Goal: Task Accomplishment & Management: Manage account settings

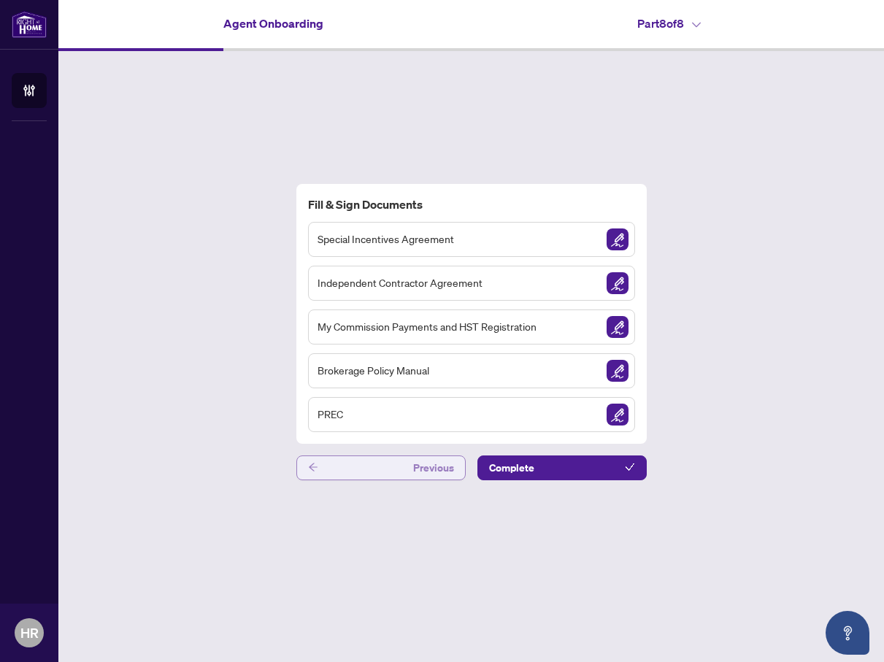
click at [376, 471] on button "Previous" at bounding box center [380, 467] width 169 height 25
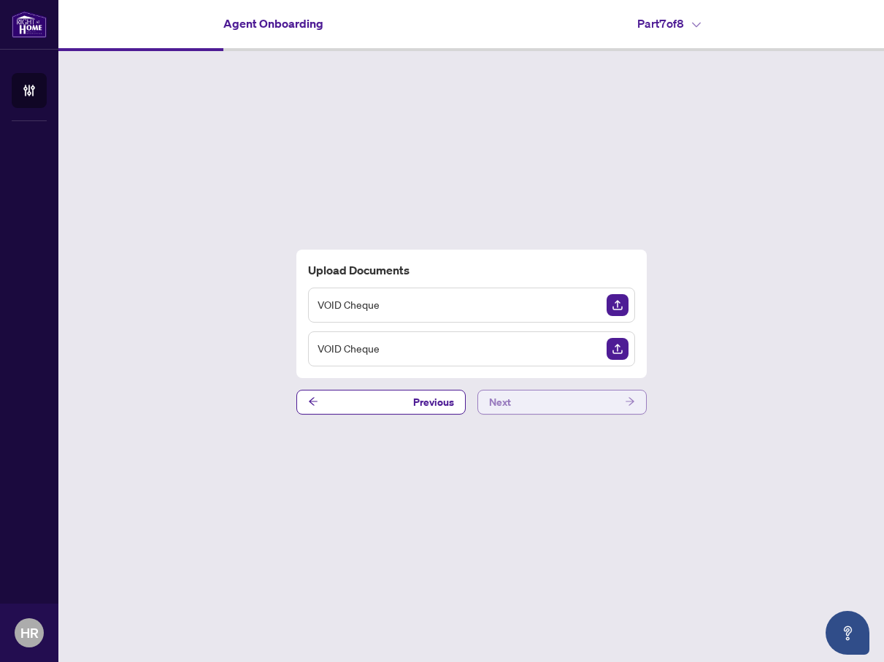
click at [542, 411] on button "Next" at bounding box center [561, 402] width 169 height 25
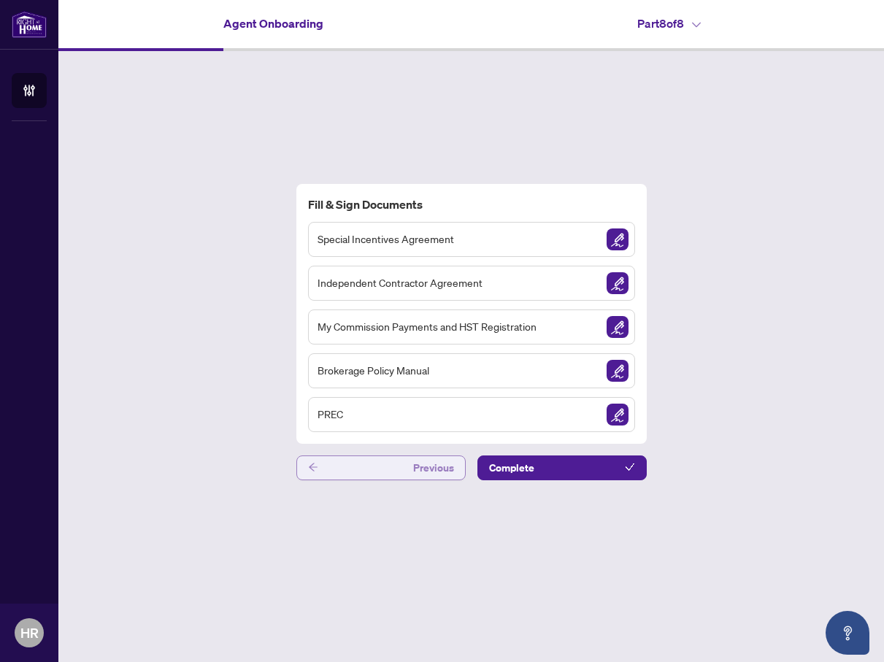
click at [379, 463] on button "Previous" at bounding box center [380, 467] width 169 height 25
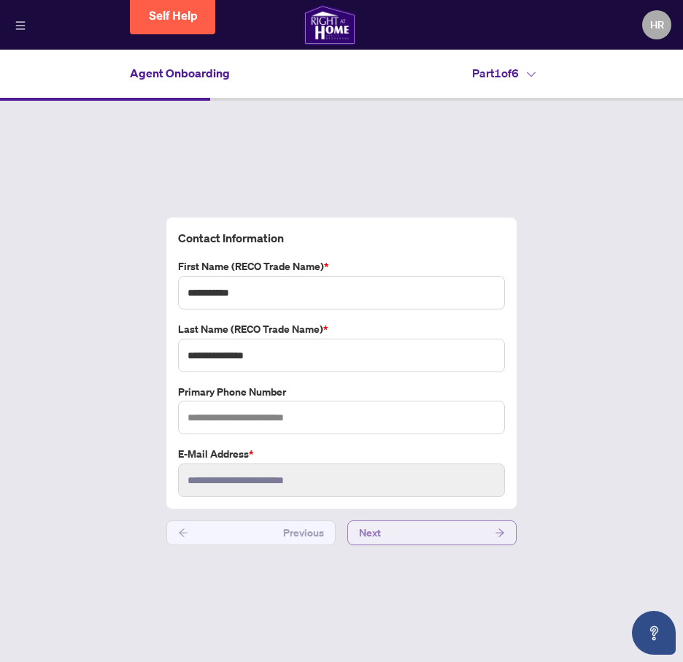
click at [377, 540] on span "Next" at bounding box center [370, 532] width 22 height 23
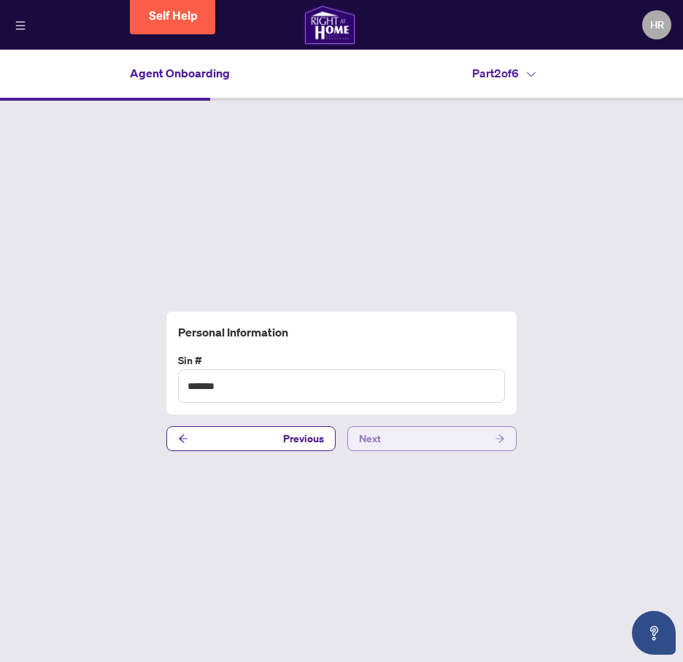
click at [432, 445] on button "Next" at bounding box center [431, 438] width 169 height 25
click at [436, 434] on button "Next" at bounding box center [431, 438] width 169 height 25
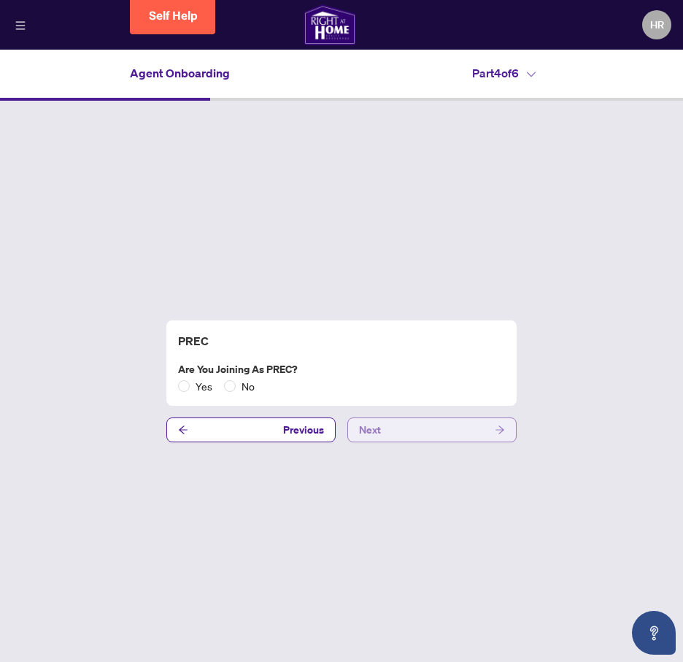
click at [441, 421] on button "Next" at bounding box center [431, 429] width 169 height 25
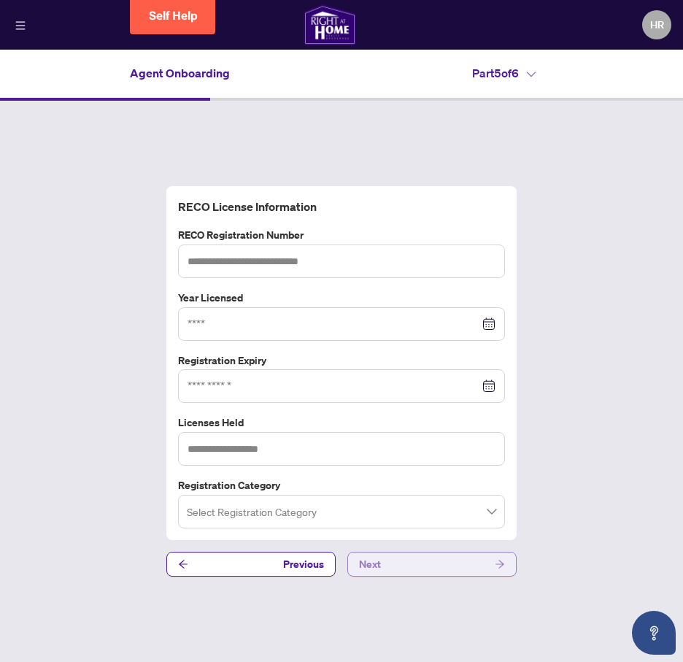
click at [405, 571] on button "Next" at bounding box center [431, 564] width 169 height 25
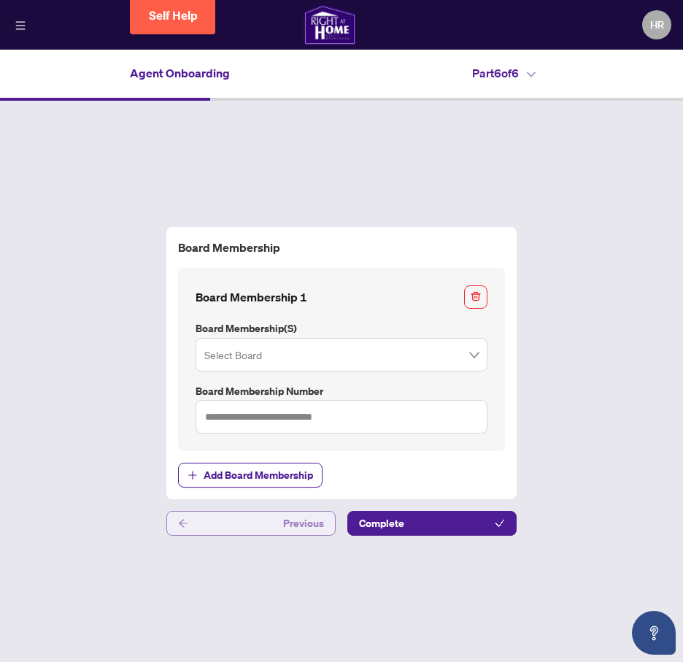
click at [247, 532] on button "Previous" at bounding box center [250, 523] width 169 height 25
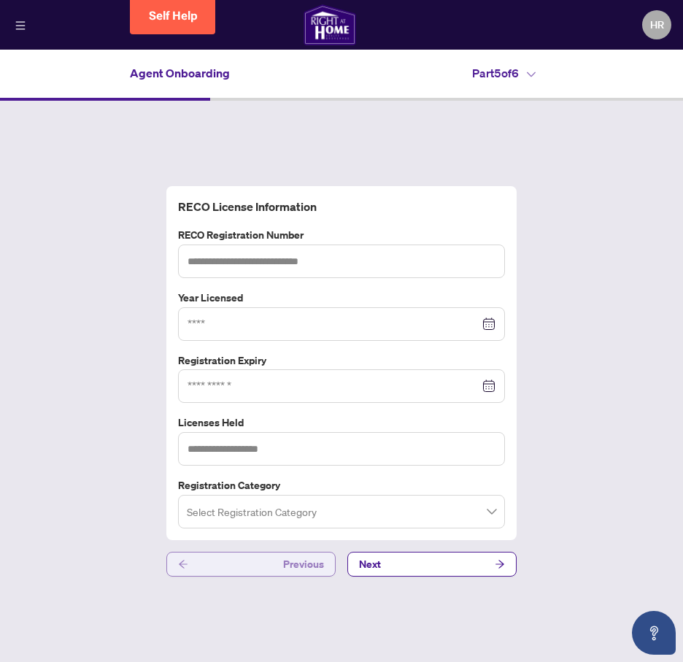
click at [247, 532] on div "RECO License Information RECO Registration Number Year Licensed Registration Ex…" at bounding box center [341, 363] width 350 height 355
click at [243, 557] on button "Previous" at bounding box center [250, 564] width 169 height 25
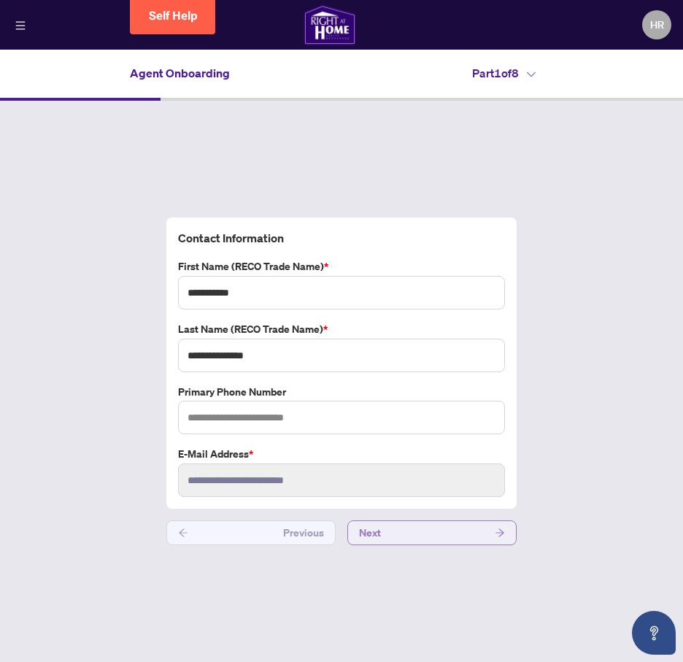
click at [436, 529] on button "Next" at bounding box center [431, 532] width 169 height 25
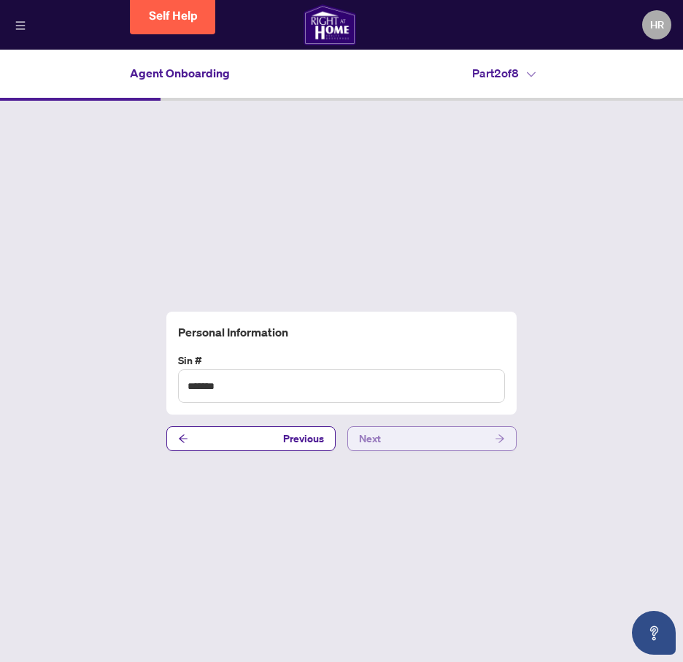
click at [468, 433] on button "Next" at bounding box center [431, 438] width 169 height 25
click at [468, 422] on div "Joining Profile HST# Previous Next" at bounding box center [341, 381] width 683 height 561
click at [468, 438] on button "Next" at bounding box center [431, 438] width 169 height 25
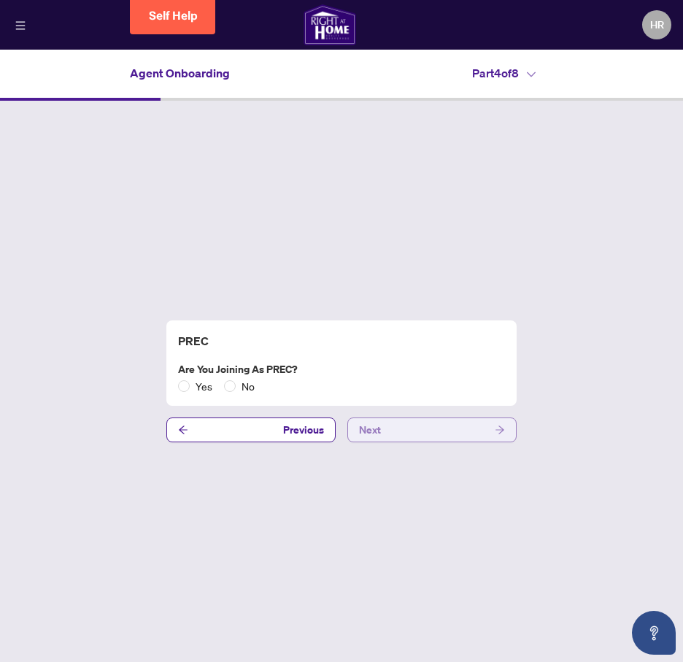
click at [471, 419] on button "Next" at bounding box center [431, 429] width 169 height 25
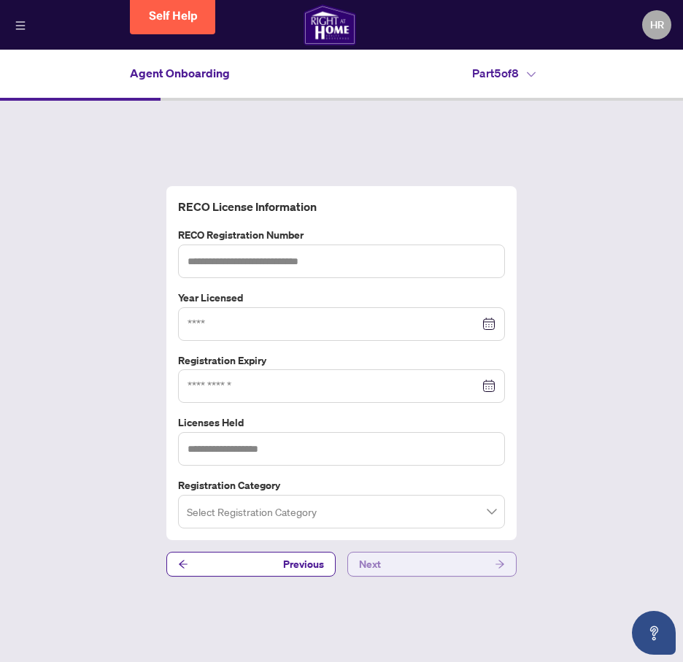
click at [433, 573] on button "Next" at bounding box center [431, 564] width 169 height 25
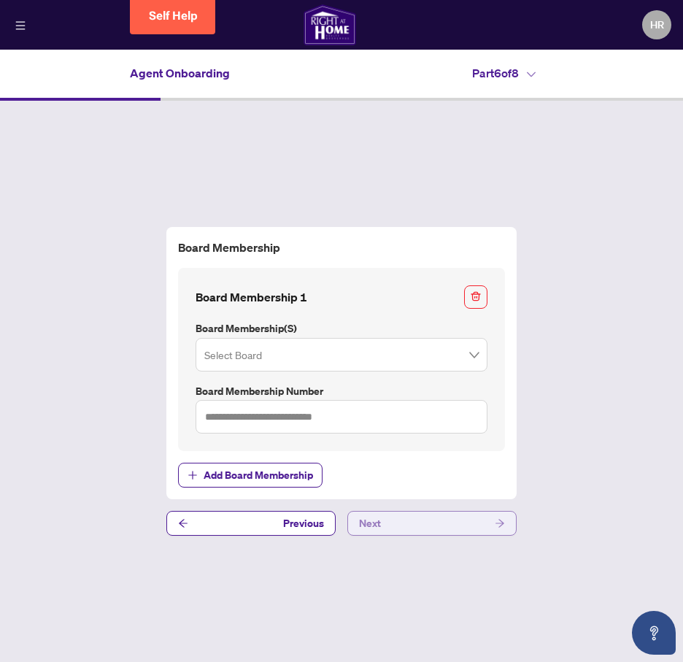
click at [452, 526] on button "Next" at bounding box center [431, 523] width 169 height 25
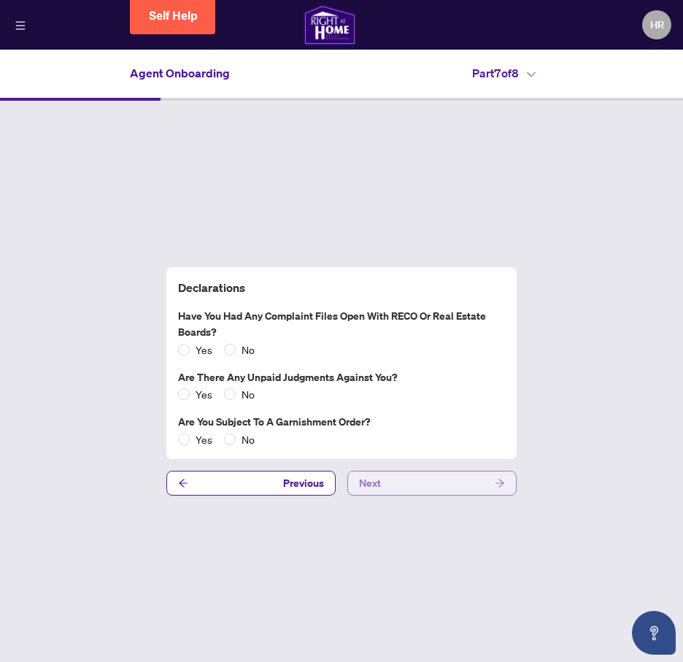
click at [471, 476] on button "Next" at bounding box center [431, 483] width 169 height 25
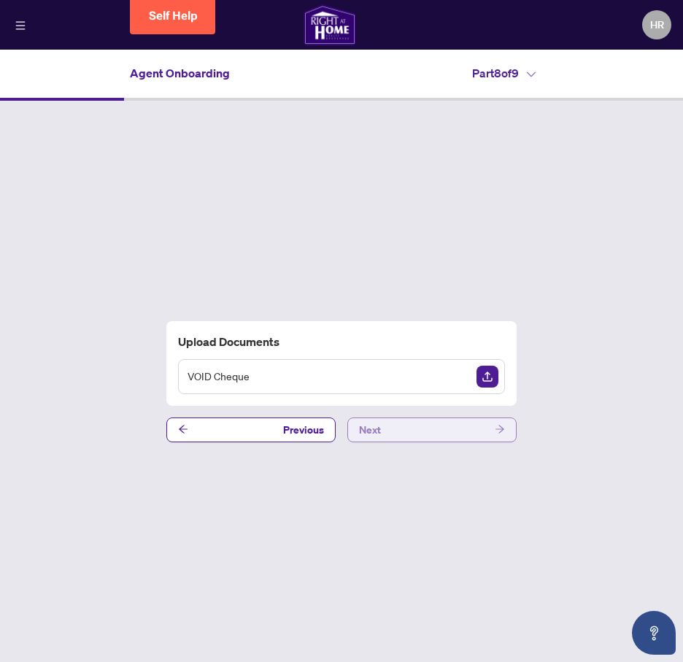
click at [414, 428] on button "Next" at bounding box center [431, 429] width 169 height 25
